Goal: Task Accomplishment & Management: Manage account settings

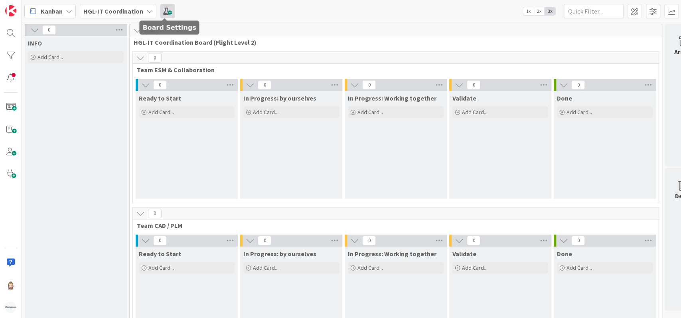
click at [162, 10] on span at bounding box center [167, 11] width 14 height 14
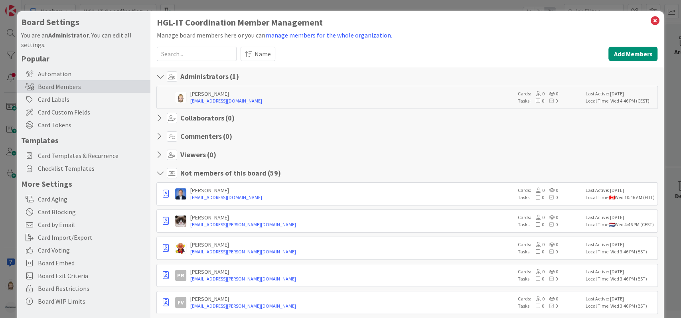
click at [163, 173] on icon at bounding box center [161, 173] width 10 height 8
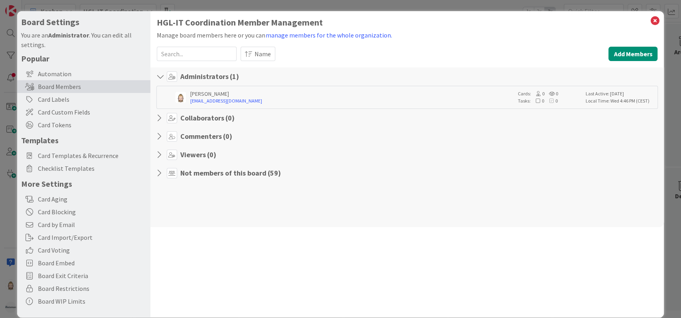
click at [160, 75] on icon at bounding box center [161, 77] width 10 height 8
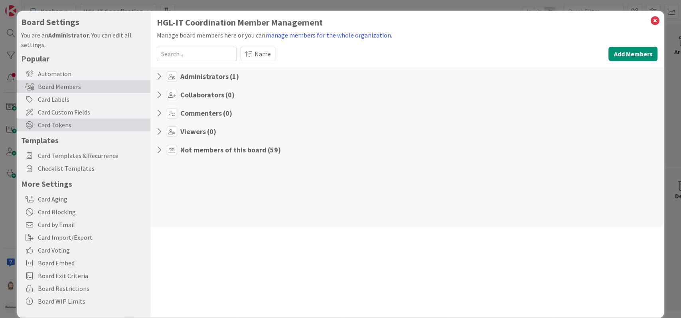
click at [54, 122] on span "Card Tokens" at bounding box center [92, 125] width 109 height 10
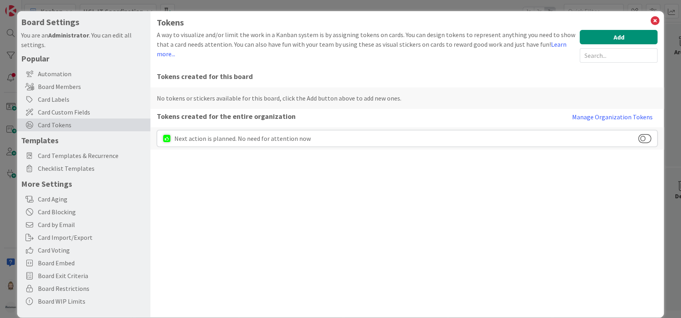
click at [331, 173] on div "Tokens A way to visualize and/or limit the work in a Kanban system is by assign…" at bounding box center [407, 164] width 514 height 306
click at [596, 118] on button "Manage Organization Tokens" at bounding box center [612, 117] width 91 height 16
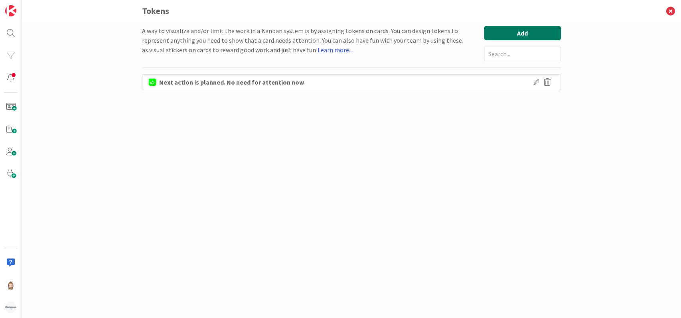
click at [498, 27] on button "Add" at bounding box center [522, 33] width 77 height 14
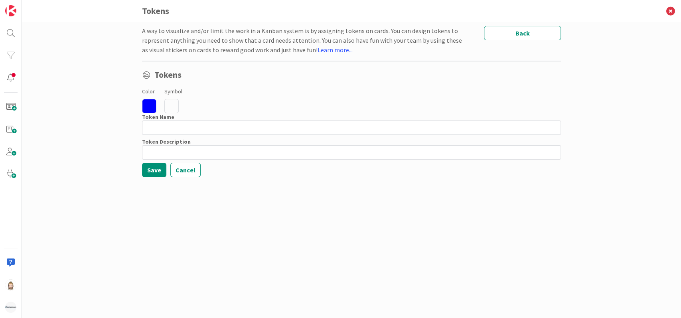
click at [147, 105] on icon at bounding box center [149, 106] width 14 height 14
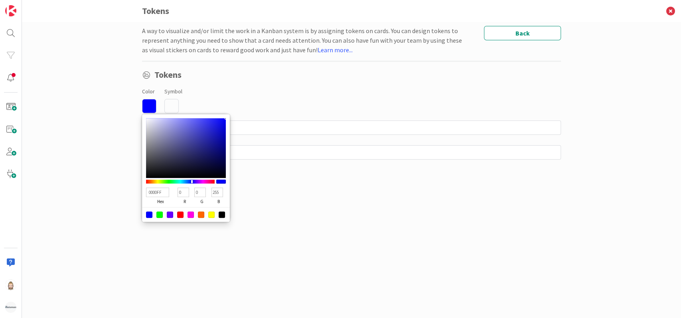
click at [225, 213] on div at bounding box center [222, 214] width 6 height 6
type input "000000"
type input "0"
click at [265, 215] on div "A way to visualize and/or limit the work in a Kanban system is by assigning tok…" at bounding box center [351, 162] width 419 height 272
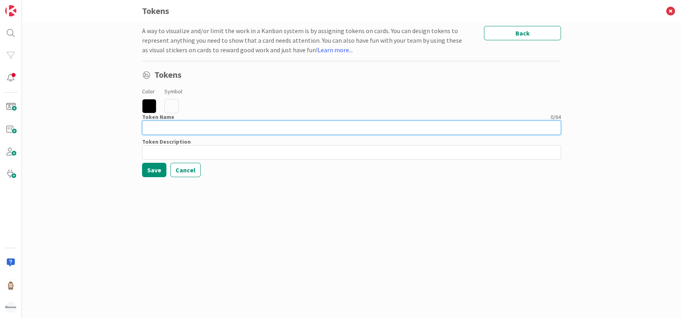
click at [172, 130] on input at bounding box center [351, 127] width 419 height 14
type input "Team G-ERP - New Build"
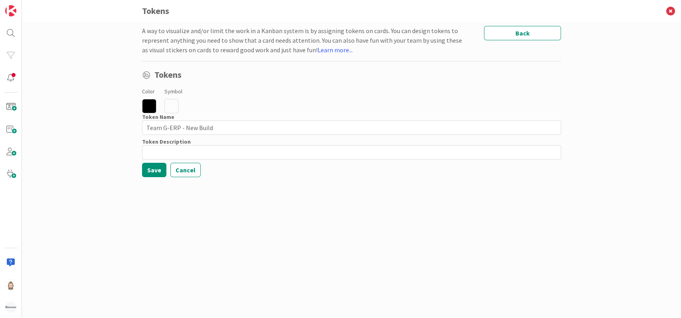
click at [176, 105] on icon at bounding box center [171, 106] width 14 height 14
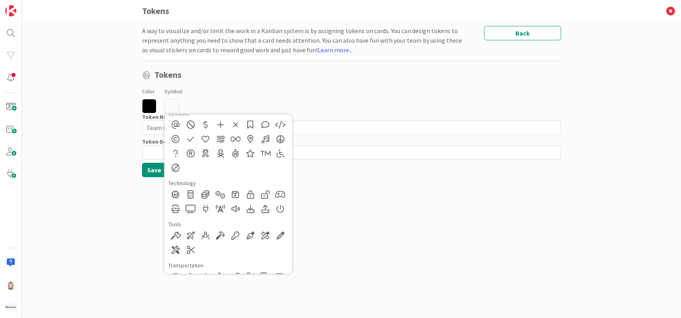
scroll to position [613, 0]
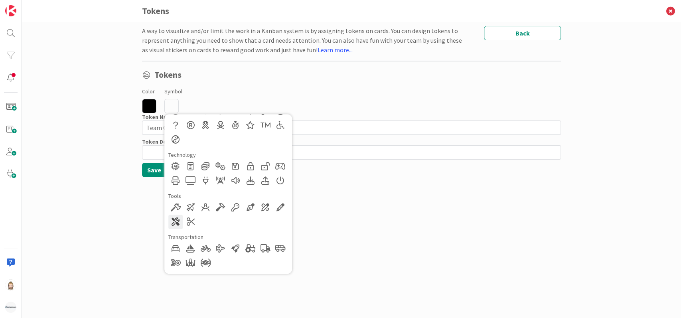
click at [174, 221] on div at bounding box center [175, 222] width 14 height 14
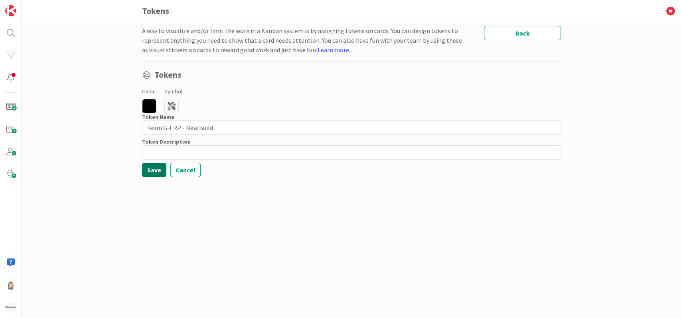
click at [153, 168] on button "Save" at bounding box center [154, 170] width 24 height 14
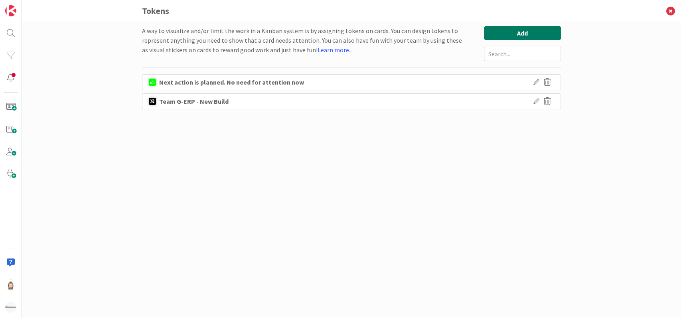
click at [507, 32] on button "Add" at bounding box center [522, 33] width 77 height 14
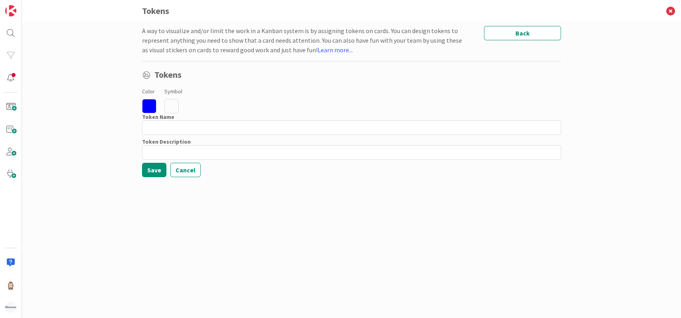
click at [146, 104] on icon at bounding box center [149, 106] width 14 height 14
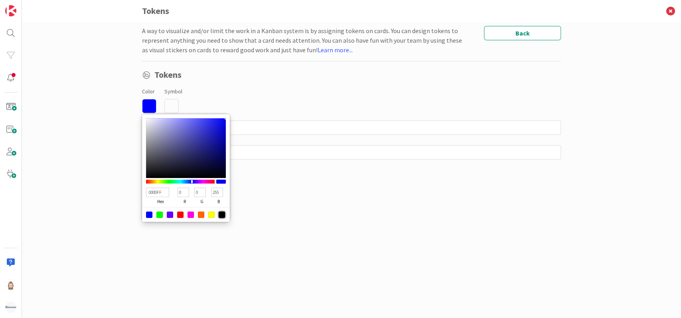
click at [221, 213] on div at bounding box center [222, 214] width 6 height 6
type input "000000"
type input "0"
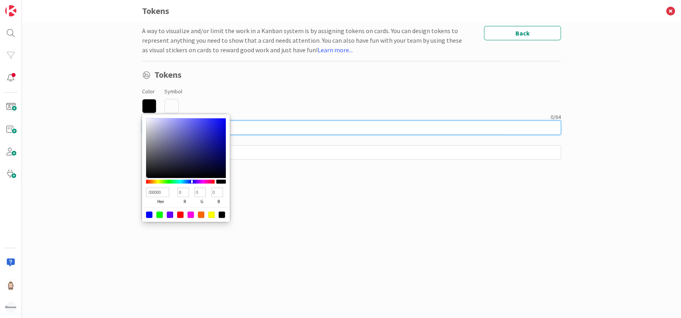
click at [253, 129] on input at bounding box center [351, 127] width 419 height 14
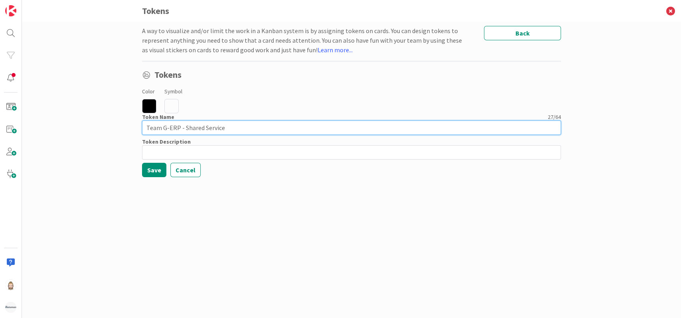
type input "Team G-ERP - Shared Service"
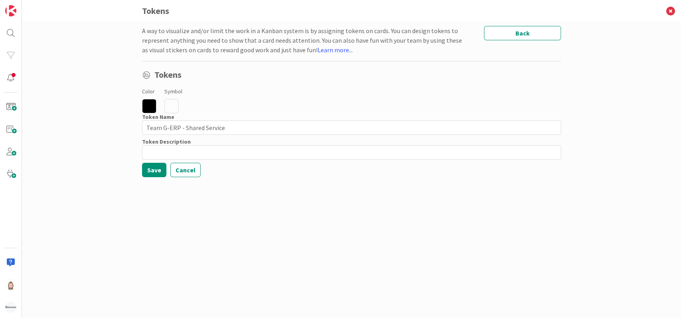
click at [172, 104] on icon at bounding box center [171, 106] width 14 height 14
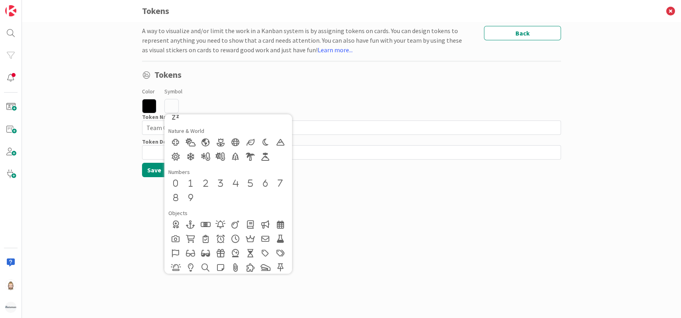
scroll to position [134, 0]
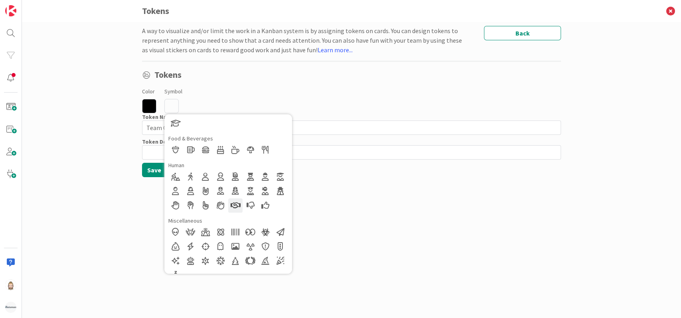
click at [231, 206] on div at bounding box center [235, 205] width 14 height 14
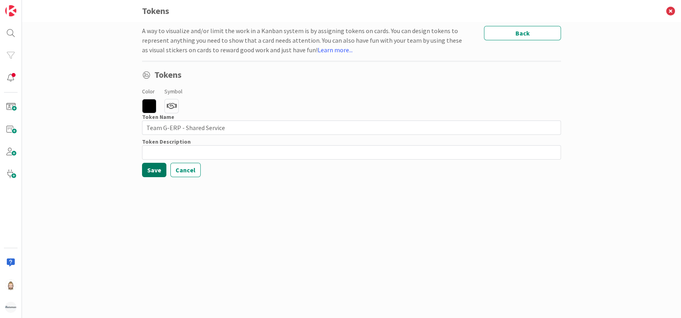
click at [153, 168] on button "Save" at bounding box center [154, 170] width 24 height 14
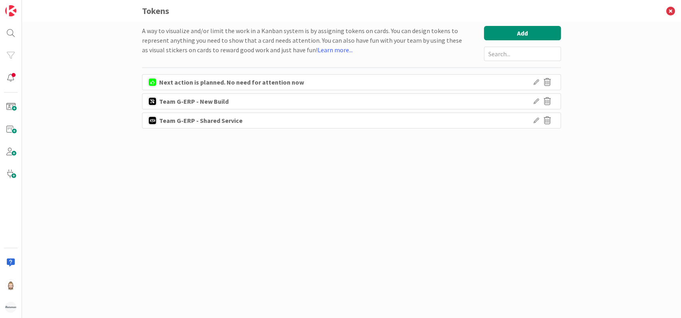
click at [536, 100] on icon at bounding box center [536, 102] width 6 height 6
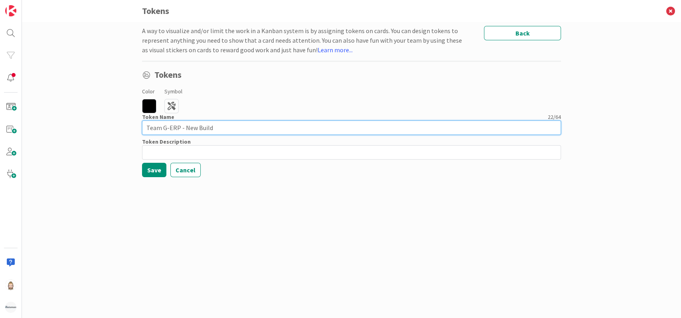
drag, startPoint x: 162, startPoint y: 128, endPoint x: 263, endPoint y: 131, distance: 101.0
click at [263, 131] on input "Team G-ERP - New Build" at bounding box center [351, 127] width 419 height 14
type input "Team CAD/PLM"
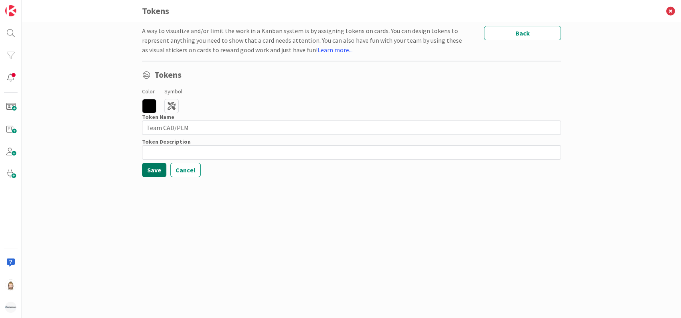
click at [160, 166] on button "Save" at bounding box center [154, 170] width 24 height 14
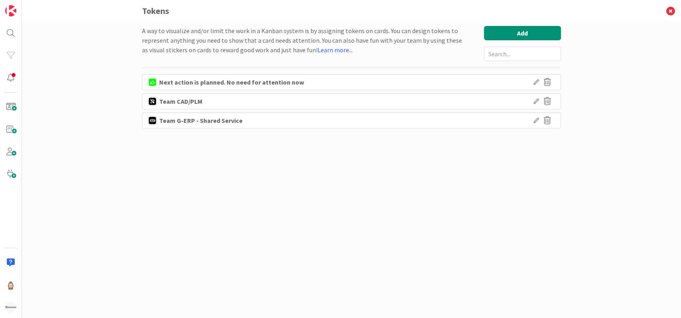
click at [536, 120] on icon at bounding box center [536, 121] width 6 height 6
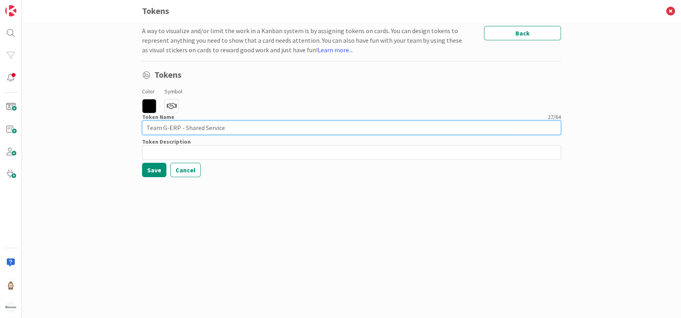
drag, startPoint x: 161, startPoint y: 128, endPoint x: 296, endPoint y: 129, distance: 135.7
click at [296, 129] on input "Team G-ERP - Shared Service" at bounding box center [351, 127] width 419 height 14
type input "Team ESM & Collaboration"
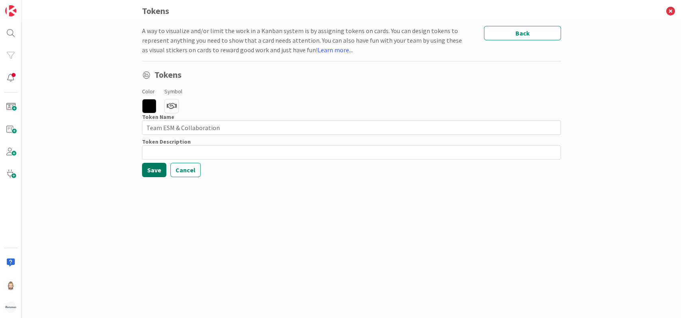
click at [156, 172] on button "Save" at bounding box center [154, 170] width 24 height 14
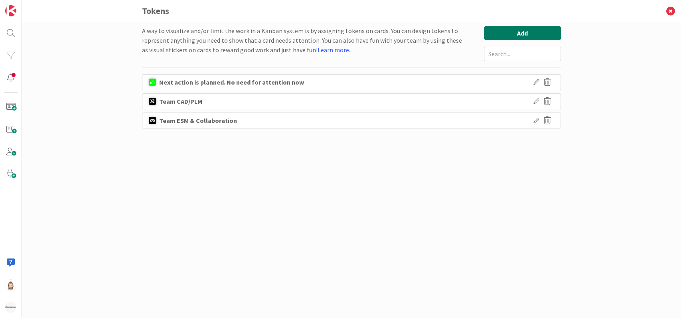
click at [509, 33] on button "Add" at bounding box center [522, 33] width 77 height 14
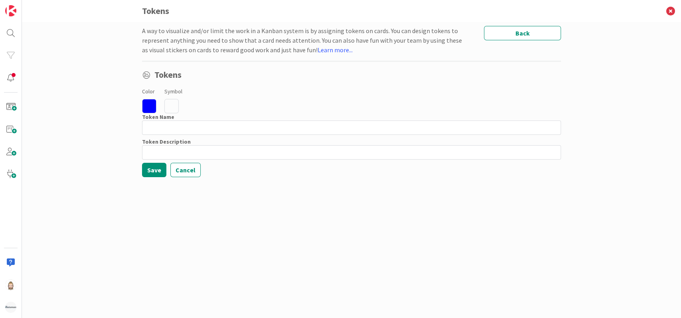
click at [152, 105] on icon at bounding box center [149, 106] width 14 height 14
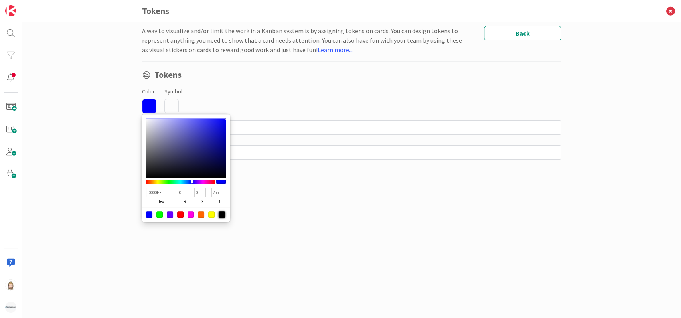
click at [221, 214] on div at bounding box center [222, 214] width 6 height 6
type input "000000"
type input "0"
click at [173, 105] on icon at bounding box center [171, 106] width 14 height 14
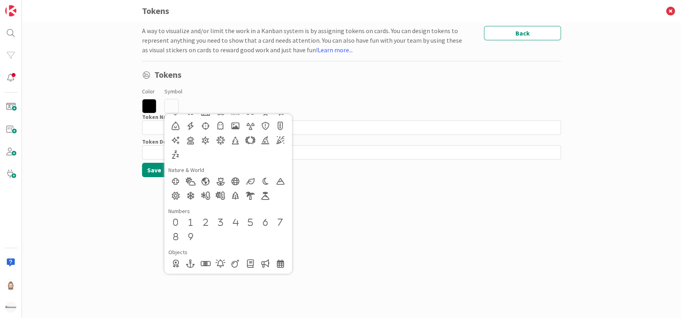
scroll to position [241, 0]
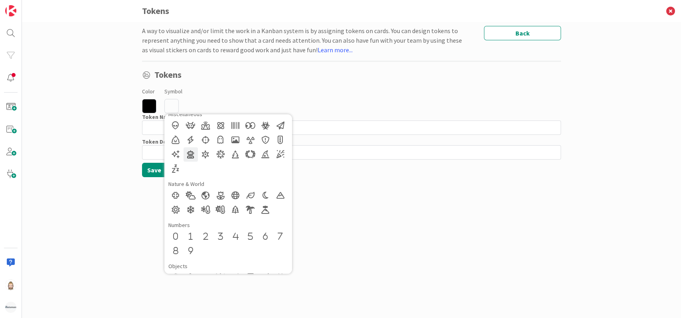
click at [192, 154] on div at bounding box center [191, 154] width 14 height 14
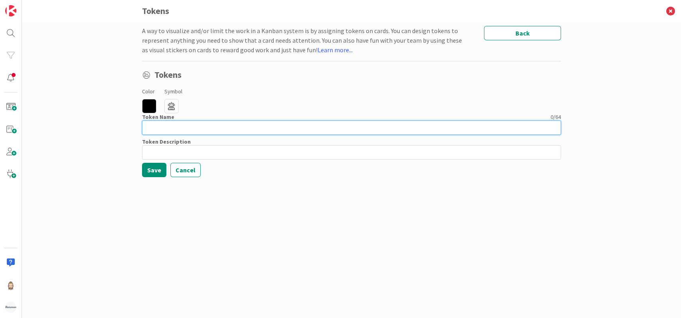
click at [189, 129] on input at bounding box center [351, 127] width 419 height 14
type input "Team Fabrication Automation"
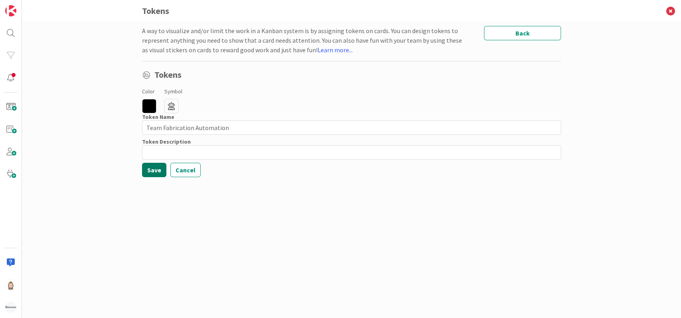
click at [156, 171] on button "Save" at bounding box center [154, 170] width 24 height 14
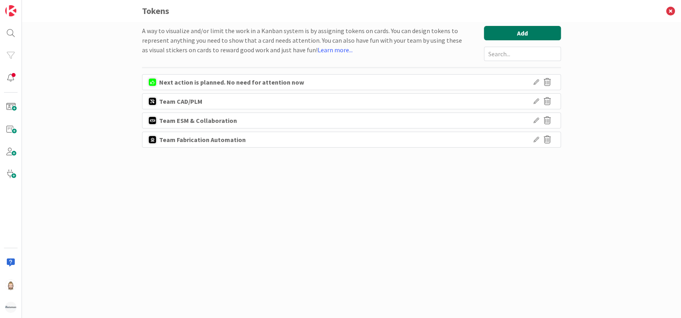
click at [510, 35] on button "Add" at bounding box center [522, 33] width 77 height 14
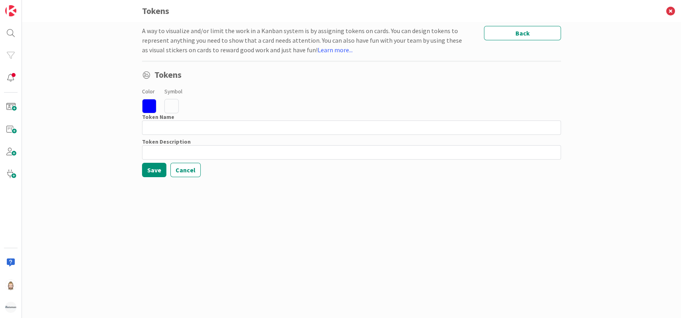
click at [176, 105] on icon at bounding box center [171, 106] width 14 height 14
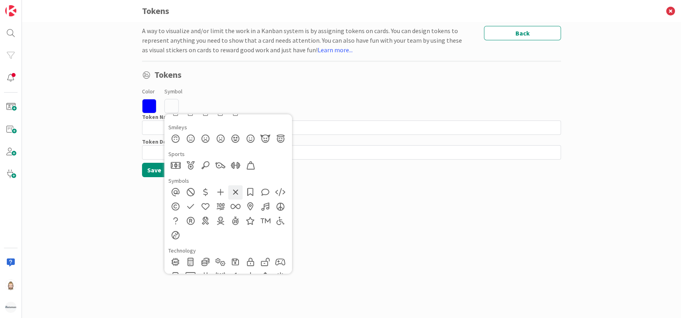
scroll to position [532, 0]
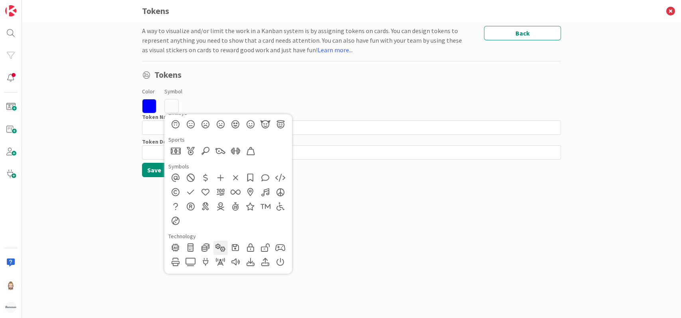
click at [217, 244] on div at bounding box center [220, 248] width 14 height 14
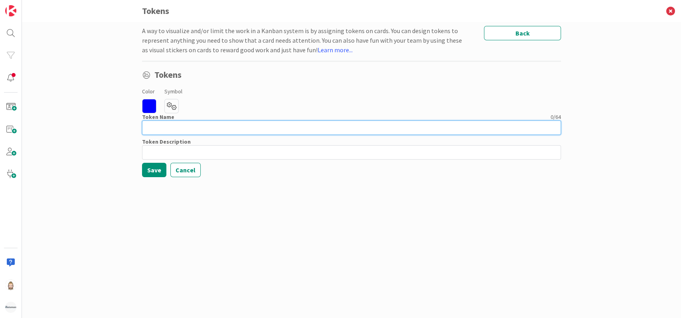
click at [194, 128] on input at bounding box center [351, 127] width 419 height 14
type input "Team Technical Application Management"
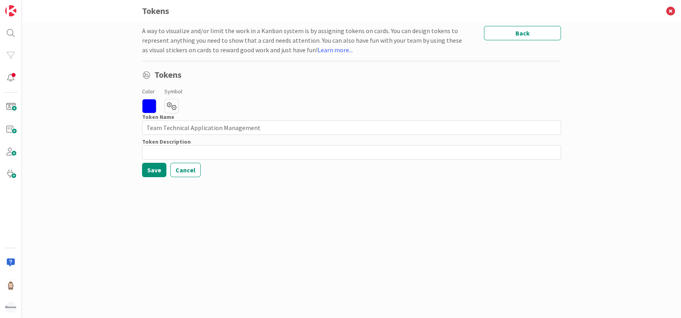
click at [150, 107] on icon at bounding box center [149, 106] width 14 height 14
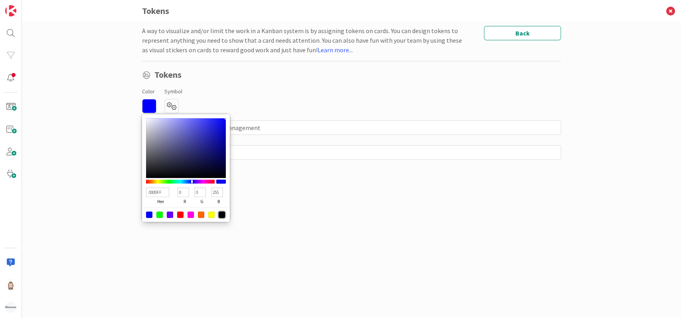
click at [221, 215] on div at bounding box center [222, 214] width 6 height 6
type input "000000"
type input "0"
click at [294, 228] on div "A way to visualize and/or limit the work in a Kanban system is by assigning tok…" at bounding box center [351, 162] width 419 height 272
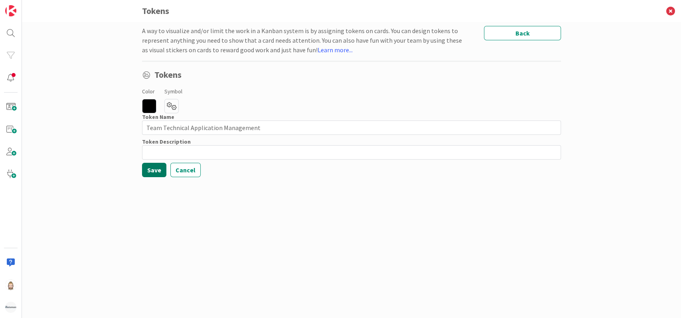
click at [159, 170] on button "Save" at bounding box center [154, 170] width 24 height 14
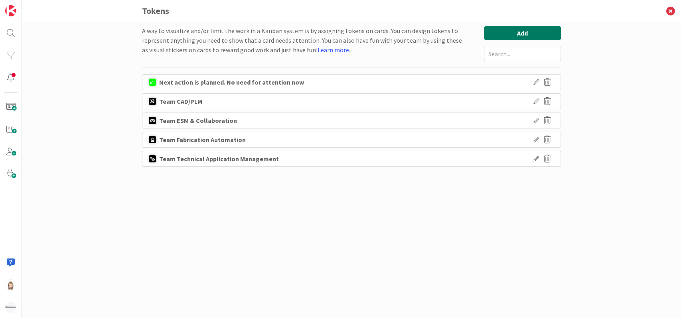
click at [504, 30] on button "Add" at bounding box center [522, 33] width 77 height 14
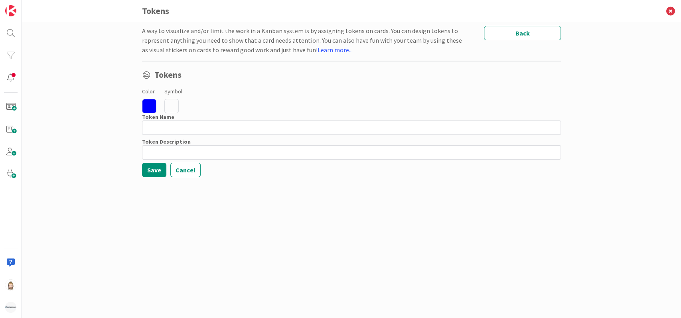
click at [151, 107] on icon at bounding box center [149, 106] width 14 height 14
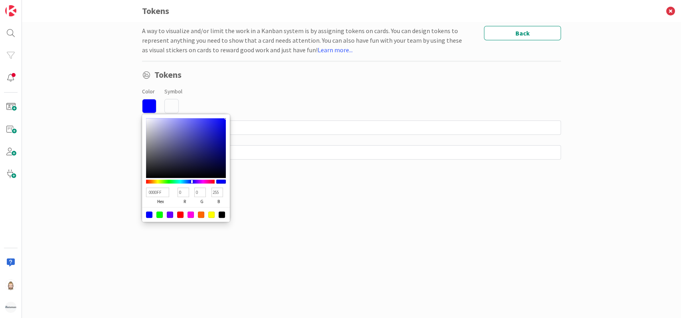
click at [220, 215] on div at bounding box center [222, 214] width 6 height 6
type input "000000"
type input "0"
click at [174, 107] on icon at bounding box center [171, 106] width 14 height 14
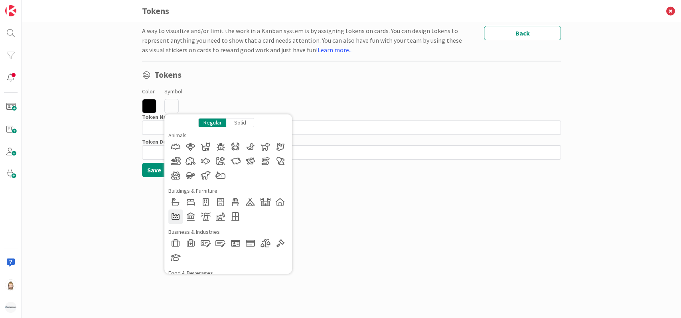
click at [176, 215] on div at bounding box center [175, 216] width 14 height 14
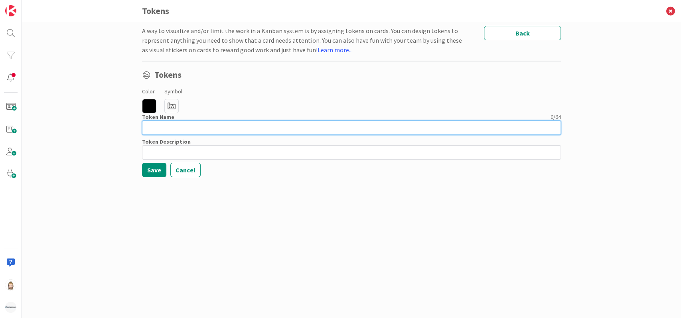
click at [183, 124] on input at bounding box center [351, 127] width 419 height 14
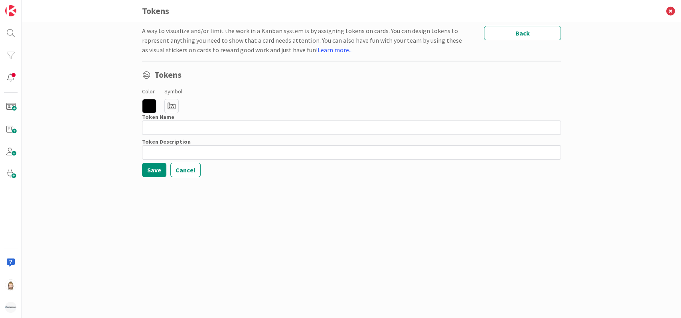
click at [173, 101] on icon at bounding box center [171, 106] width 14 height 14
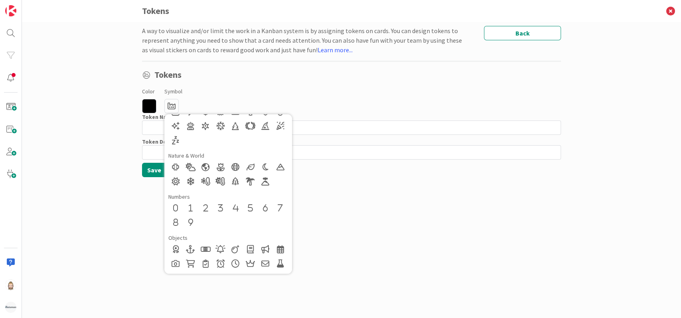
scroll to position [319, 0]
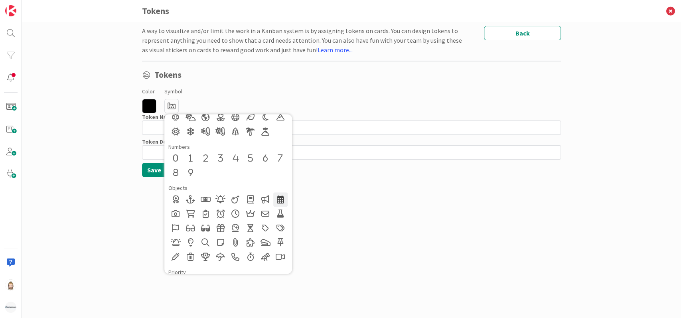
click at [279, 199] on div at bounding box center [280, 199] width 14 height 14
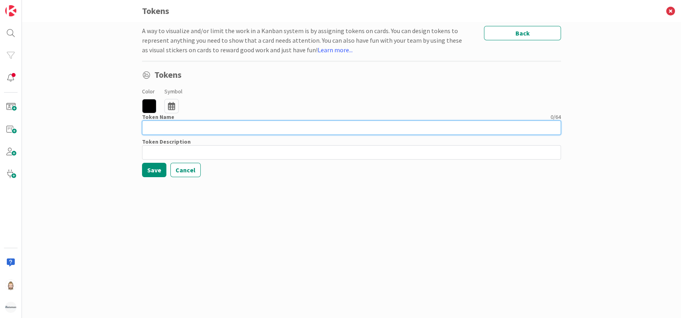
click at [208, 130] on input at bounding box center [351, 127] width 419 height 14
type input "Team G-ERP"
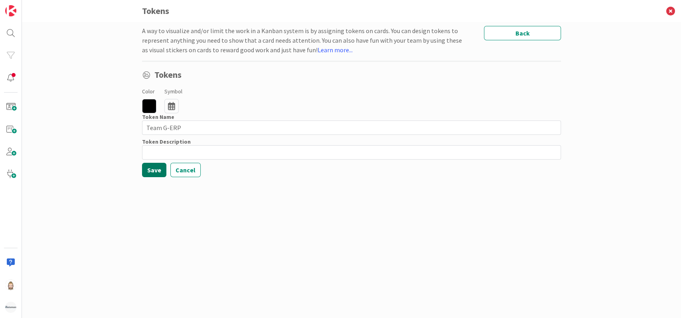
click at [153, 168] on button "Save" at bounding box center [154, 170] width 24 height 14
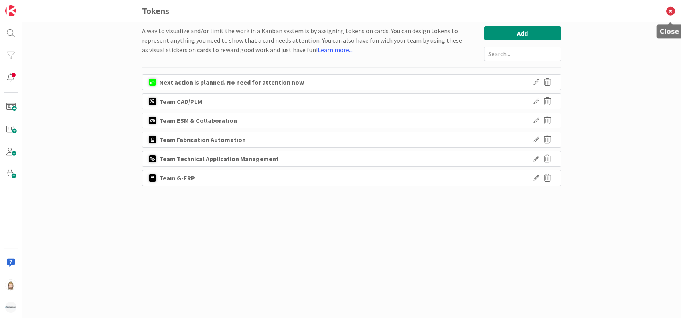
click at [672, 12] on icon at bounding box center [670, 11] width 21 height 22
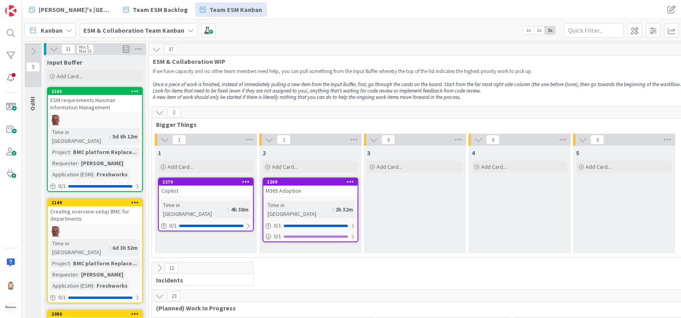
click at [165, 28] on b "ESM & Collaboration Team Kanban" at bounding box center [133, 30] width 101 height 8
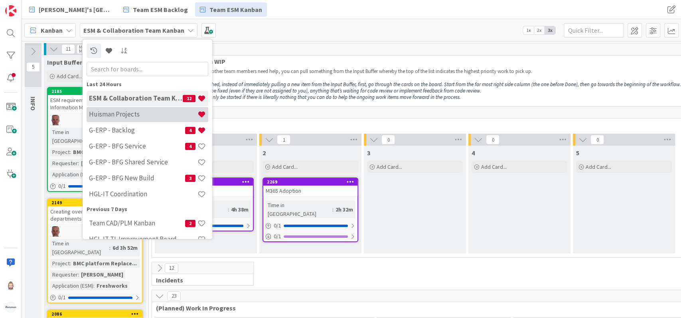
click at [139, 113] on h4 "Huisman Projects" at bounding box center [143, 115] width 109 height 8
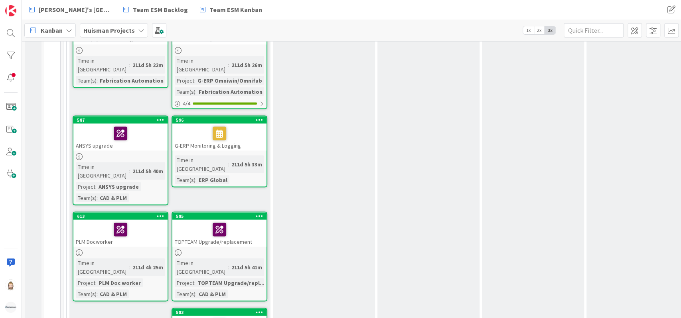
scroll to position [1011, 0]
